Goal: Task Accomplishment & Management: Manage account settings

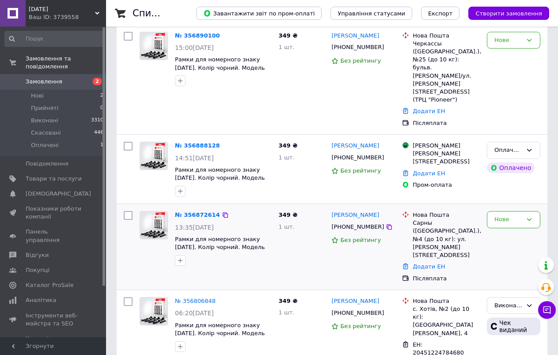
scroll to position [88, 0]
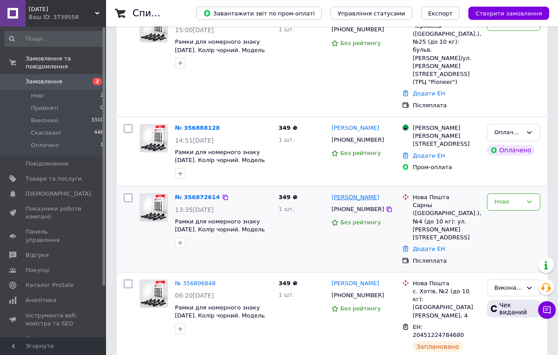
click at [339, 194] on link "[PERSON_NAME]" at bounding box center [355, 198] width 48 height 8
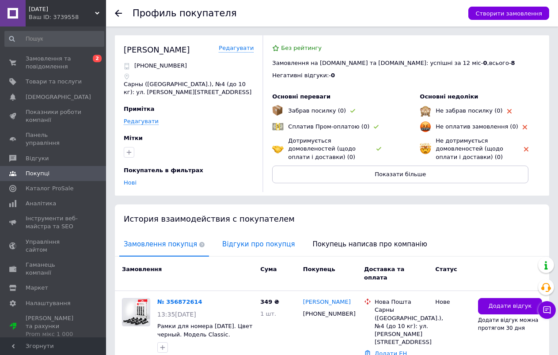
click at [235, 244] on span "Відгуки про покупця" at bounding box center [258, 244] width 81 height 23
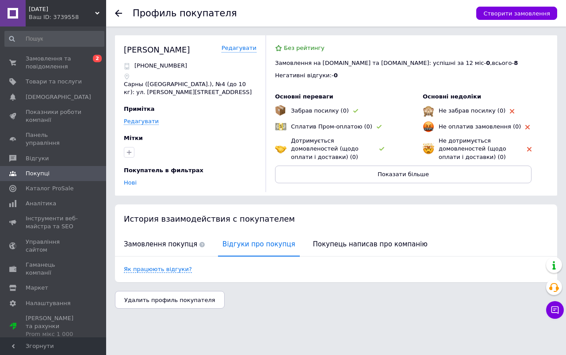
click at [118, 12] on icon at bounding box center [118, 13] width 7 height 7
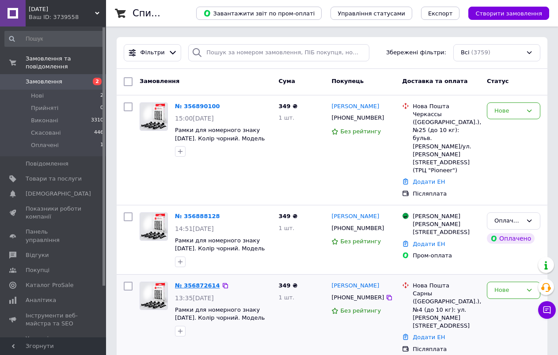
click at [201, 282] on link "№ 356872614" at bounding box center [197, 285] width 45 height 7
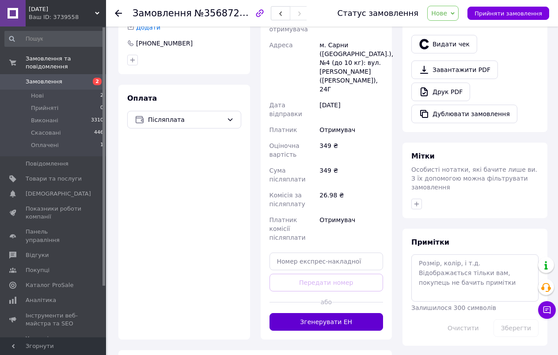
scroll to position [273, 0]
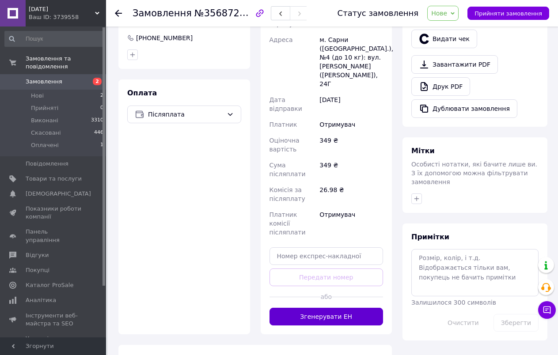
click at [321, 308] on button "Згенерувати ЕН" at bounding box center [327, 317] width 114 height 18
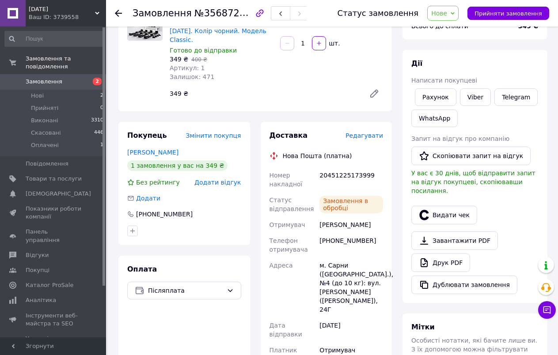
scroll to position [96, 0]
click at [343, 168] on div "20451225173999" at bounding box center [351, 180] width 67 height 25
copy div "20451225173999"
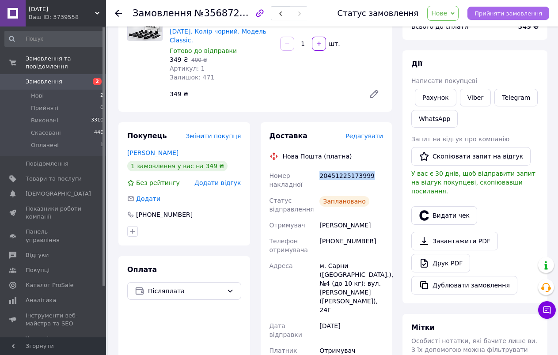
click at [501, 14] on span "Прийняти замовлення" at bounding box center [509, 13] width 68 height 7
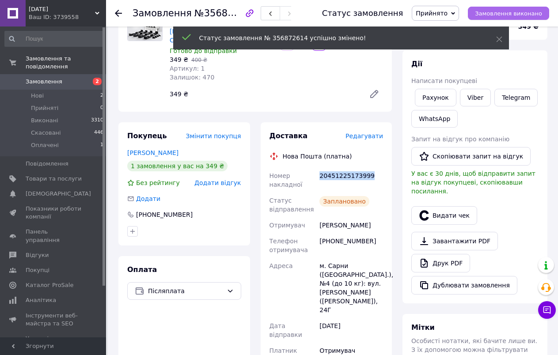
click at [501, 14] on span "Замовлення виконано" at bounding box center [508, 13] width 67 height 7
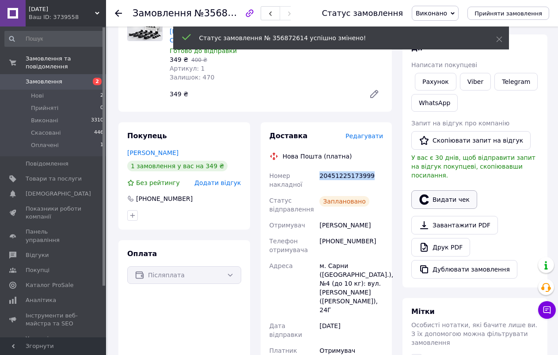
click at [440, 193] on button "Видати чек" at bounding box center [444, 199] width 66 height 19
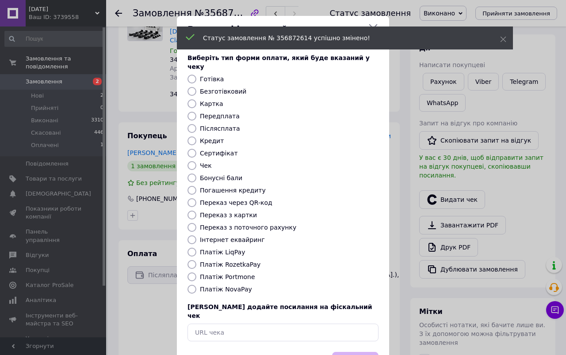
click at [193, 285] on input "Платіж NovaPay" at bounding box center [191, 289] width 9 height 9
radio input "true"
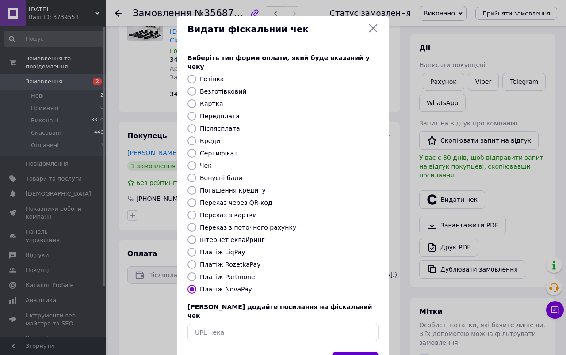
click at [365, 352] on button "Вибрати" at bounding box center [355, 361] width 46 height 19
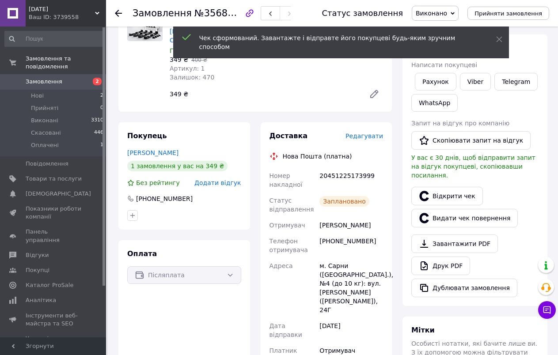
click at [116, 15] on icon at bounding box center [118, 13] width 7 height 7
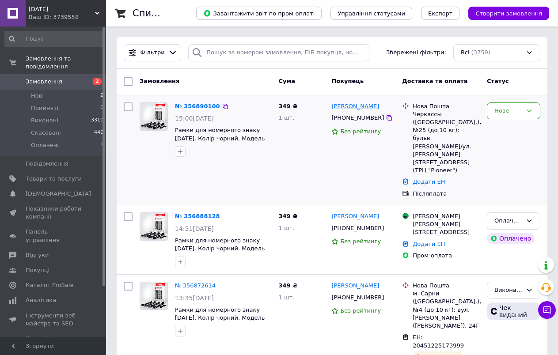
click at [345, 108] on link "[PERSON_NAME]" at bounding box center [355, 107] width 48 height 8
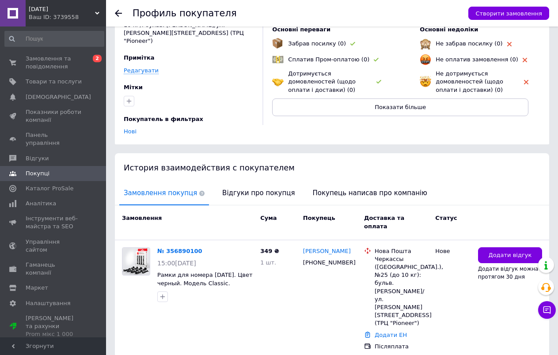
scroll to position [73, 0]
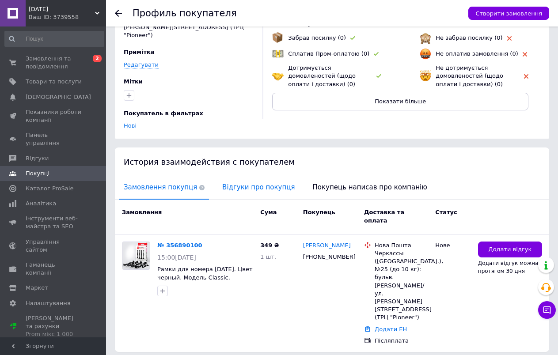
click at [239, 186] on span "Відгуки про покупця" at bounding box center [258, 187] width 81 height 23
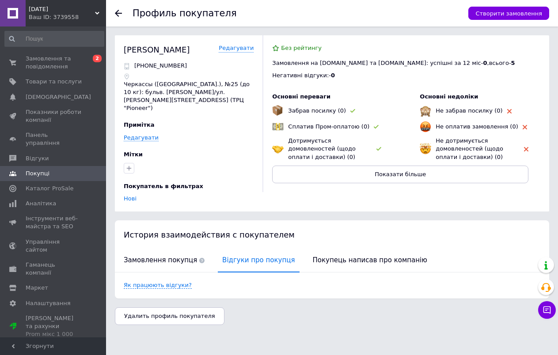
scroll to position [0, 0]
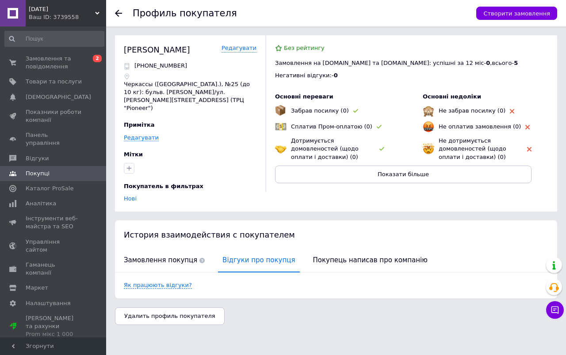
click at [118, 14] on use at bounding box center [118, 13] width 7 height 7
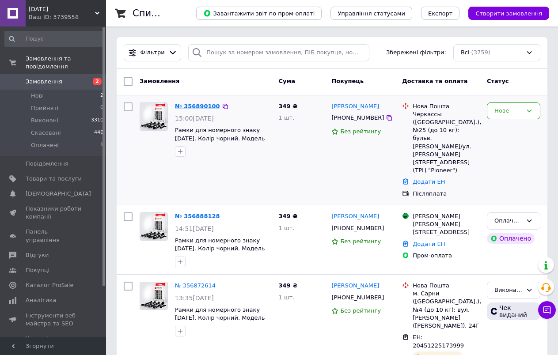
click at [204, 106] on link "№ 356890100" at bounding box center [197, 106] width 45 height 7
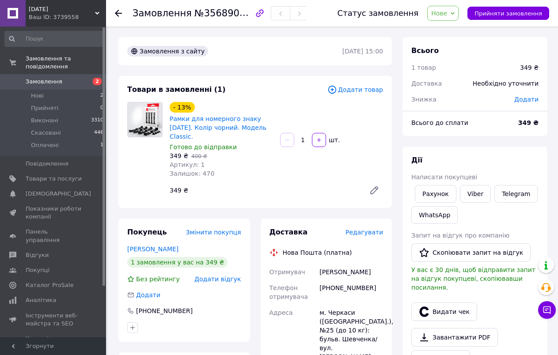
click at [118, 12] on icon at bounding box center [118, 13] width 7 height 7
